Goal: Check status: Check status

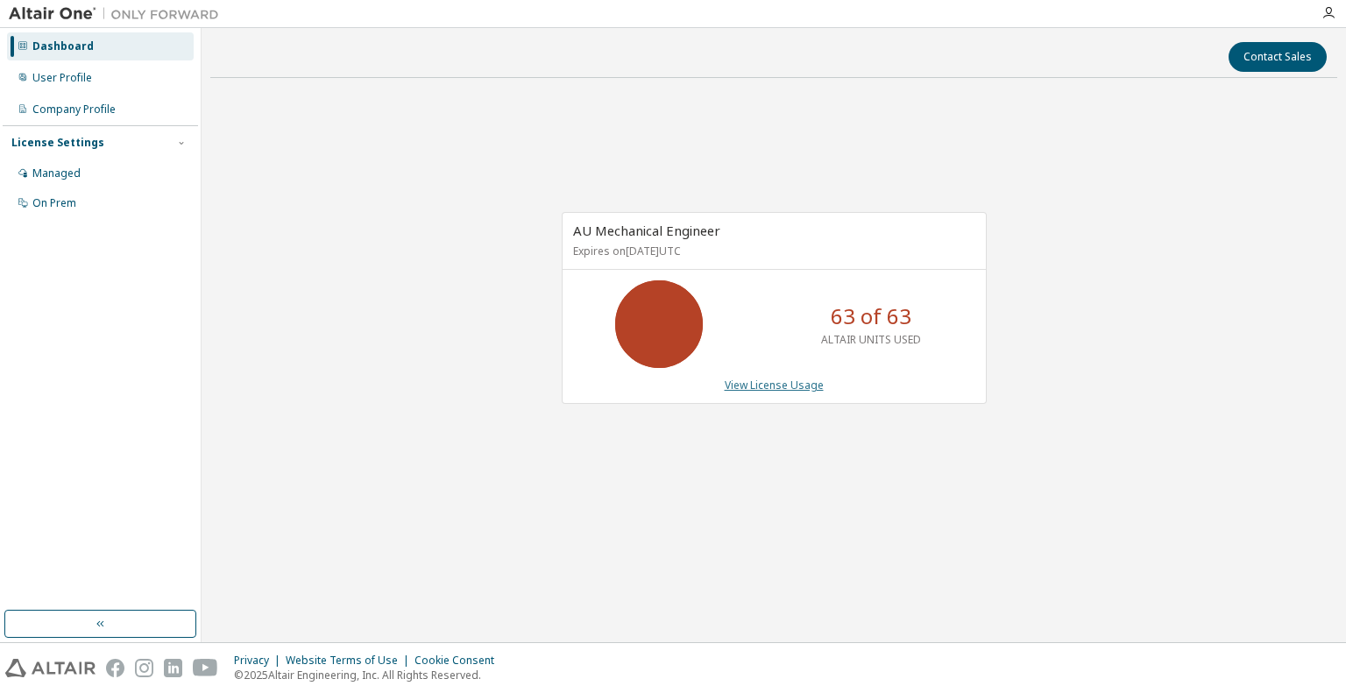
click at [773, 387] on link "View License Usage" at bounding box center [774, 385] width 99 height 15
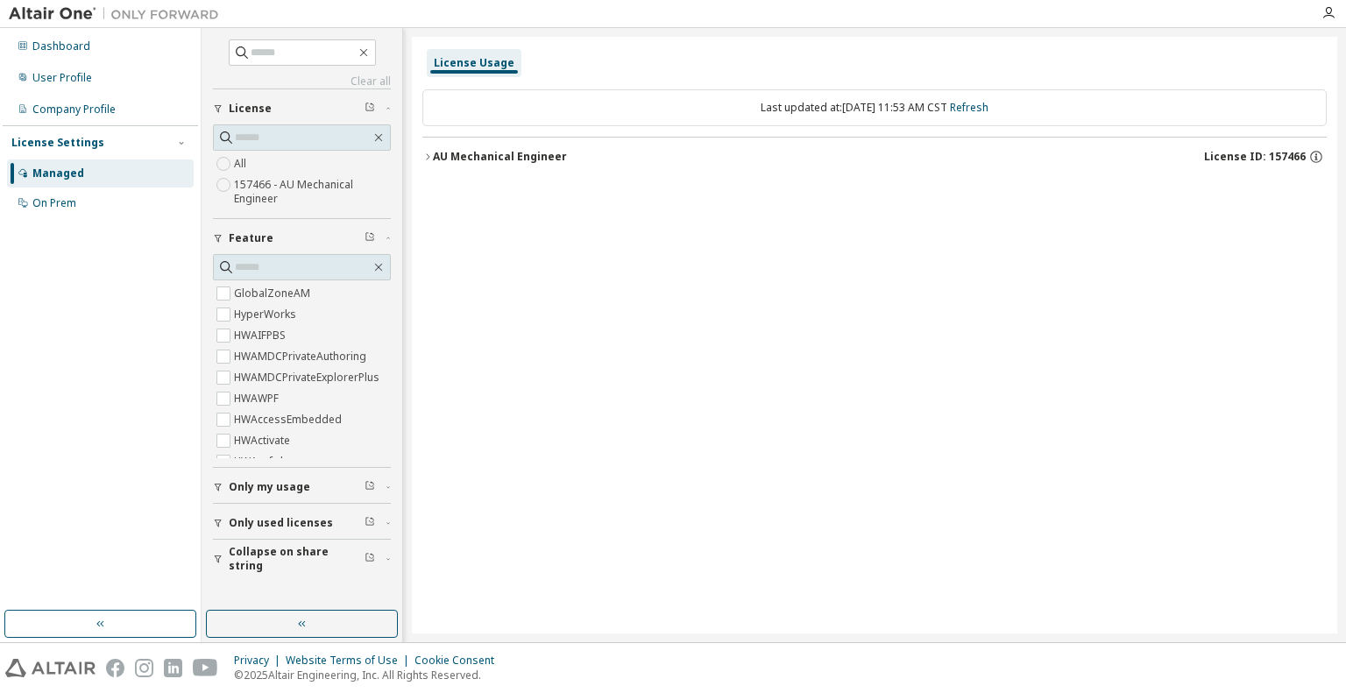
click at [424, 154] on icon "button" at bounding box center [428, 157] width 11 height 11
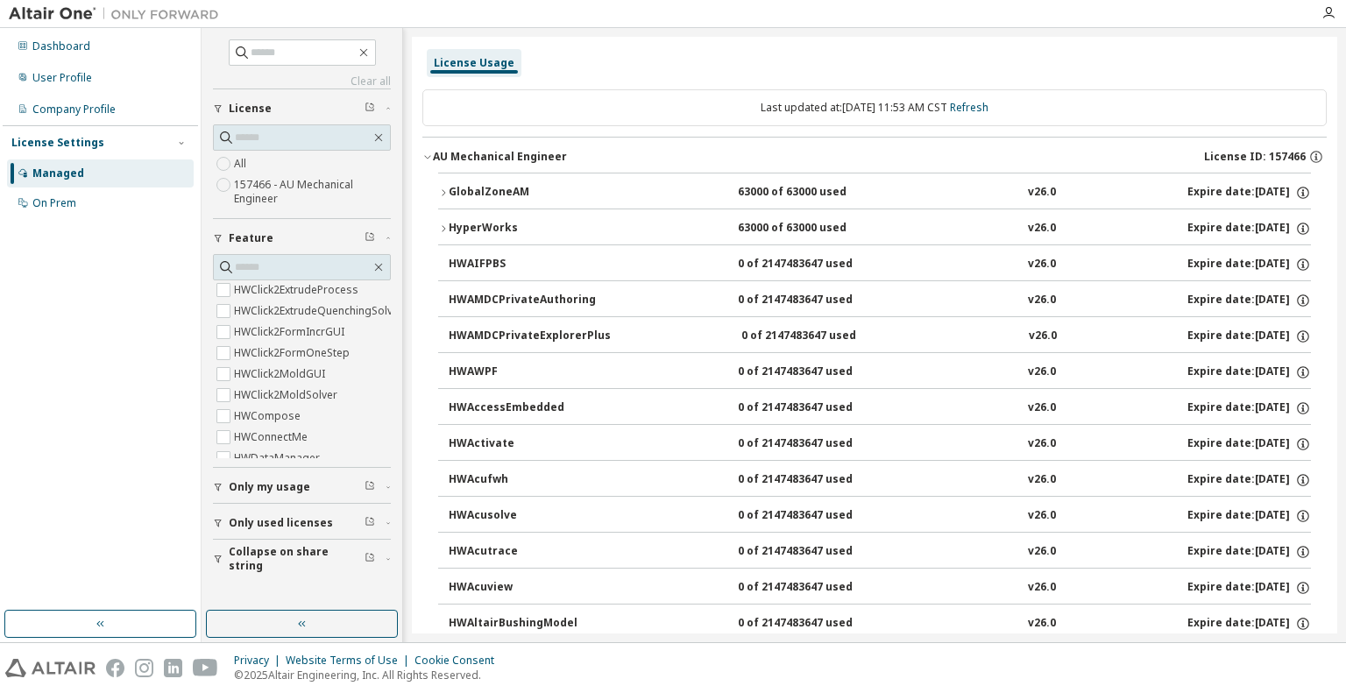
click at [448, 226] on icon "button" at bounding box center [443, 229] width 11 height 11
